Goal: Register for event/course

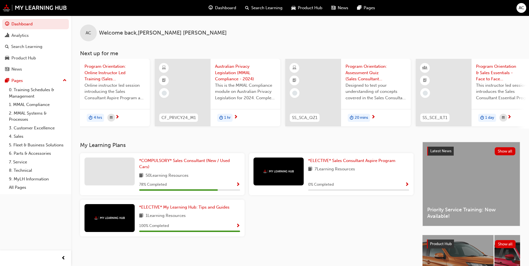
scroll to position [0, 333]
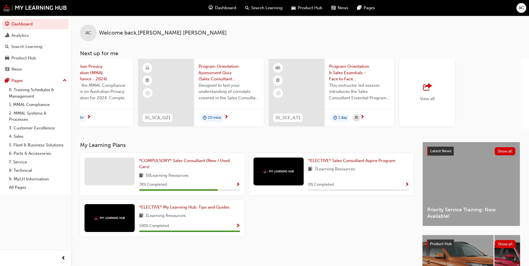
click at [438, 109] on div "View all" at bounding box center [427, 92] width 56 height 67
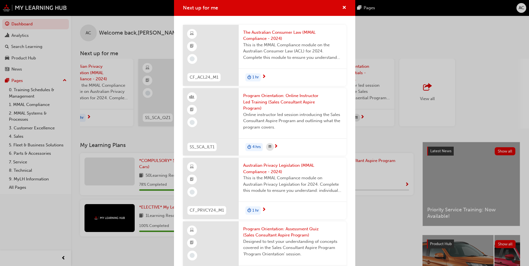
click at [283, 100] on span "Program Orientation: Online Instructor Led Training (Sales Consultant Aspire Pr…" at bounding box center [292, 102] width 99 height 19
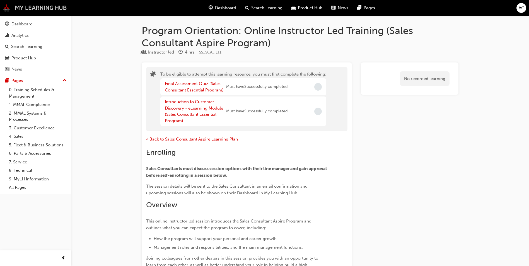
click at [62, 10] on img at bounding box center [35, 7] width 64 height 7
